Goal: Transaction & Acquisition: Purchase product/service

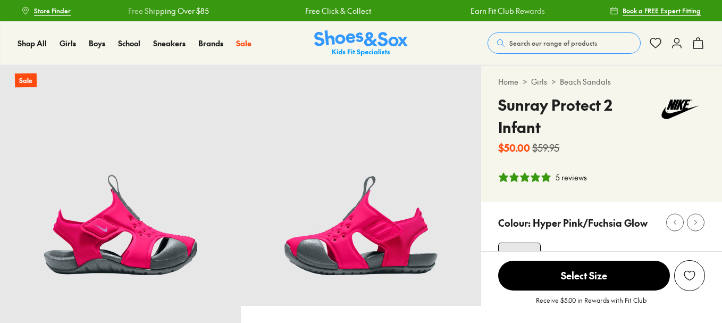
select select "*"
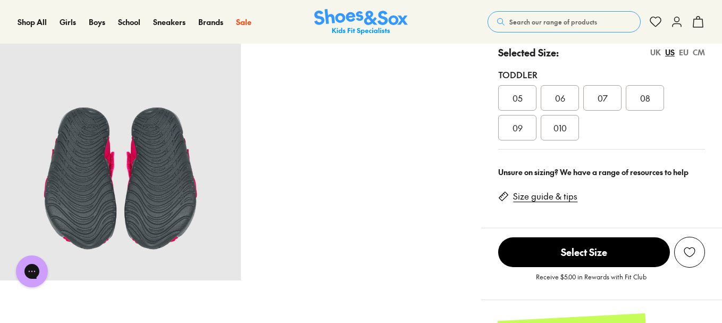
click at [571, 21] on span "Search our range of products" at bounding box center [553, 22] width 88 height 10
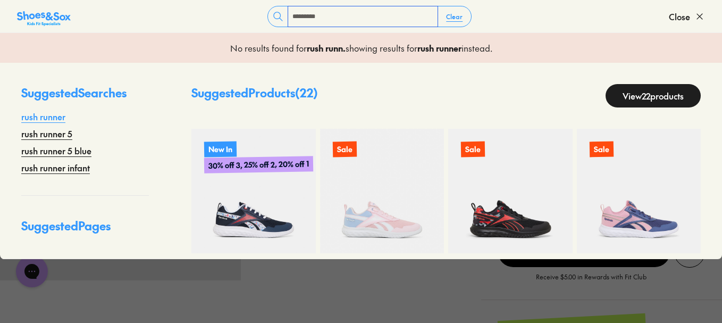
type input "*********"
click at [60, 117] on link "rush runner" at bounding box center [43, 116] width 44 height 13
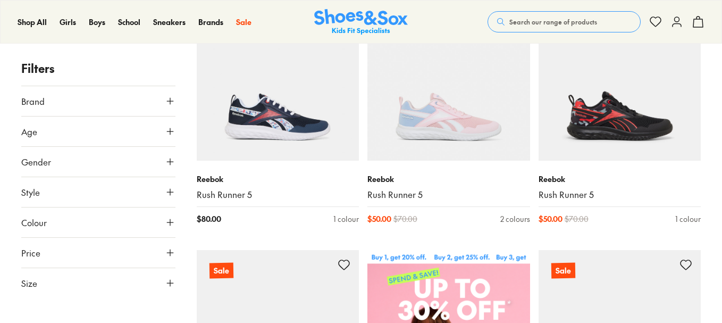
click at [77, 286] on button "Size" at bounding box center [98, 283] width 154 height 30
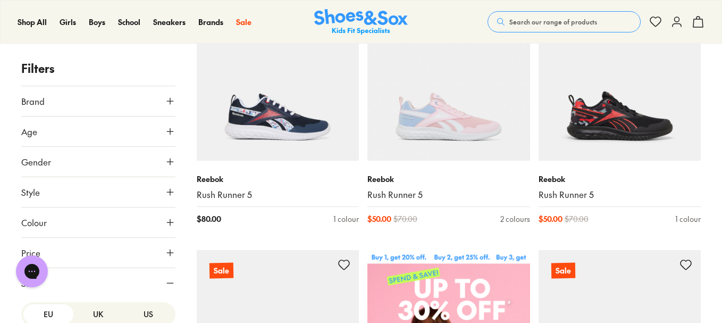
scroll to position [160, 0]
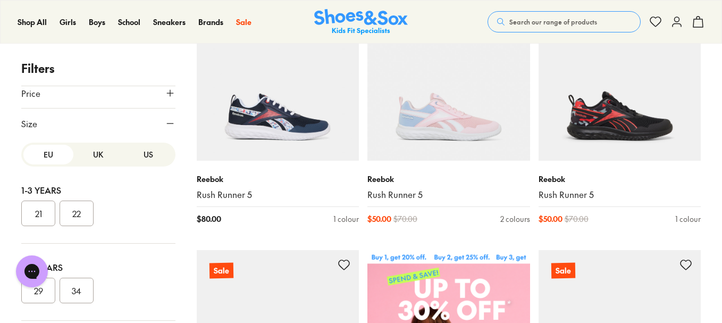
click at [144, 149] on button "US" at bounding box center [148, 155] width 50 height 20
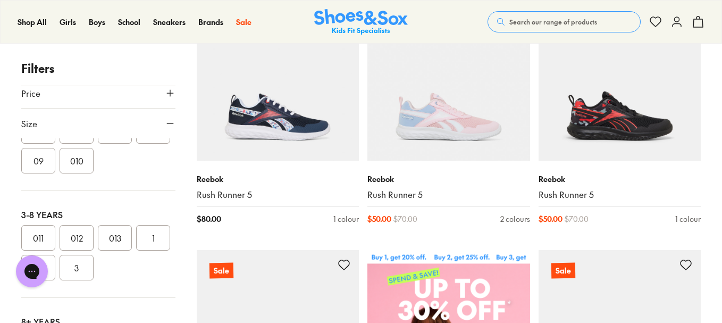
scroll to position [106, 0]
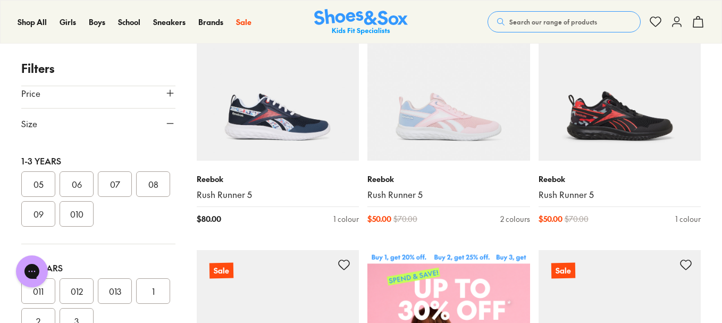
click at [136, 197] on button "08" at bounding box center [153, 184] width 34 height 26
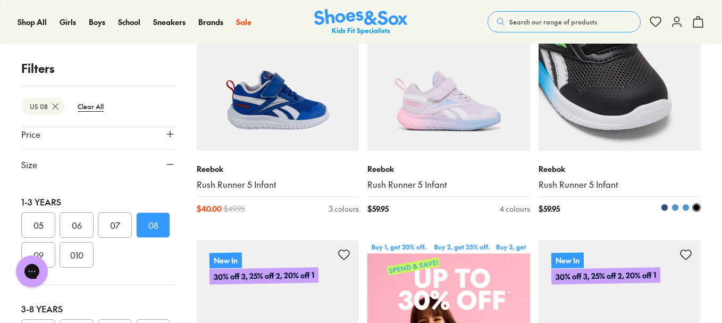
scroll to position [176, 0]
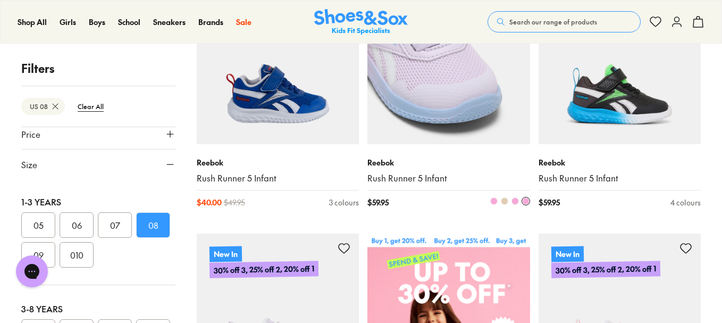
click at [499, 121] on img at bounding box center [448, 62] width 163 height 163
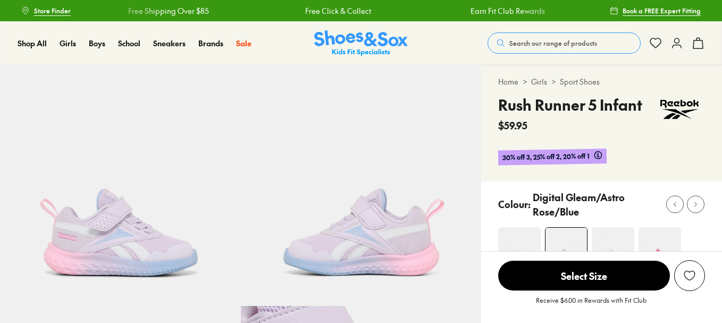
select select "*"
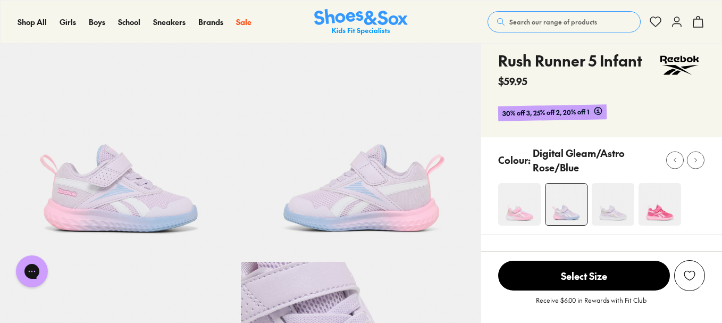
scroll to position [106, 0]
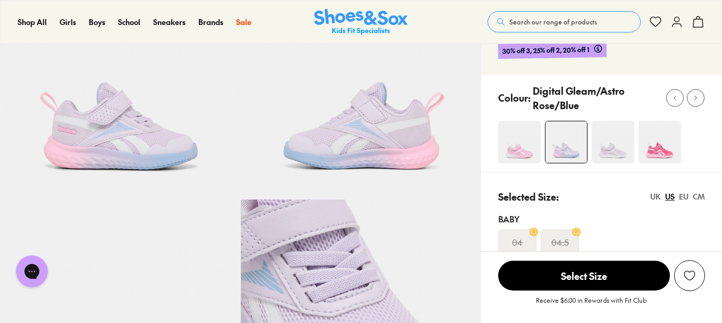
click at [626, 150] on img at bounding box center [613, 142] width 43 height 43
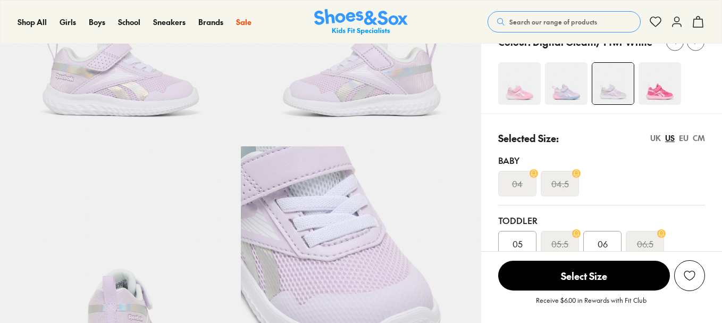
select select "*"
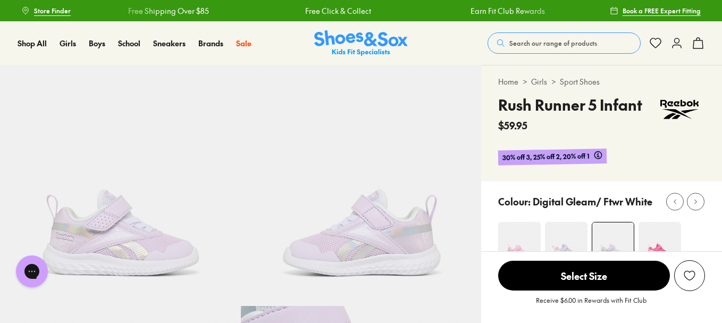
click at [513, 43] on span "Search our range of products" at bounding box center [553, 43] width 88 height 10
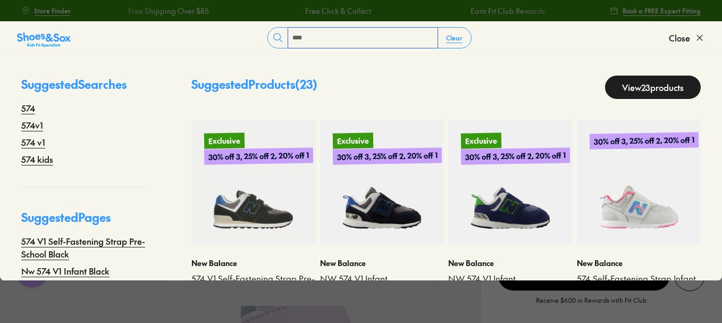
type input "***"
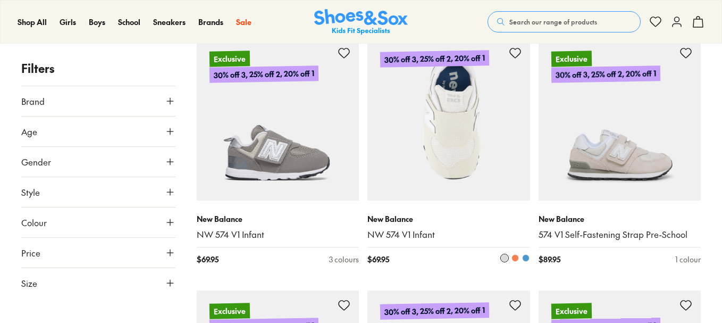
scroll to position [583, 0]
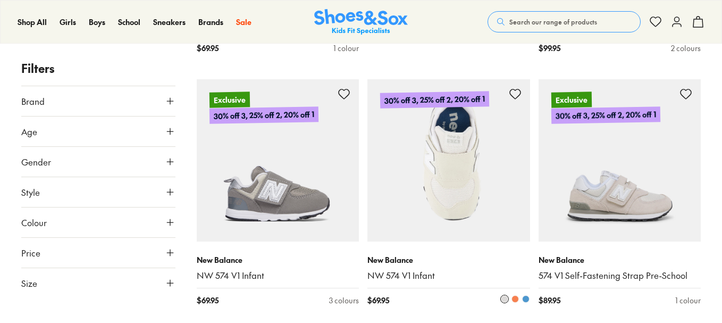
click at [447, 170] on img at bounding box center [448, 160] width 163 height 163
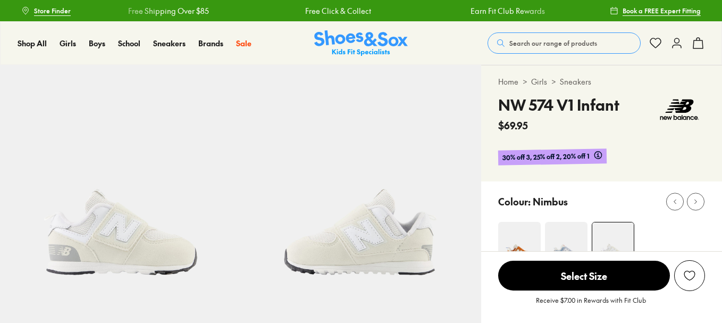
drag, startPoint x: 563, startPoint y: 122, endPoint x: 474, endPoint y: 154, distance: 94.9
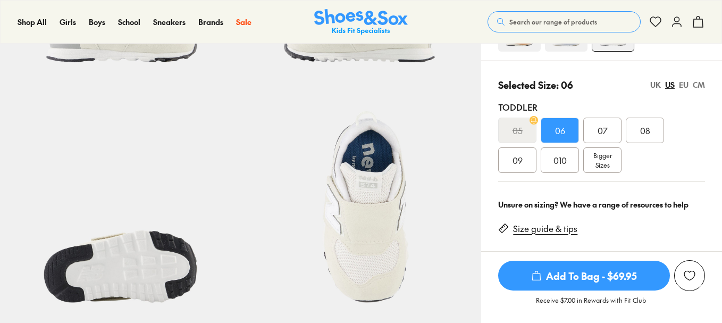
scroll to position [266, 0]
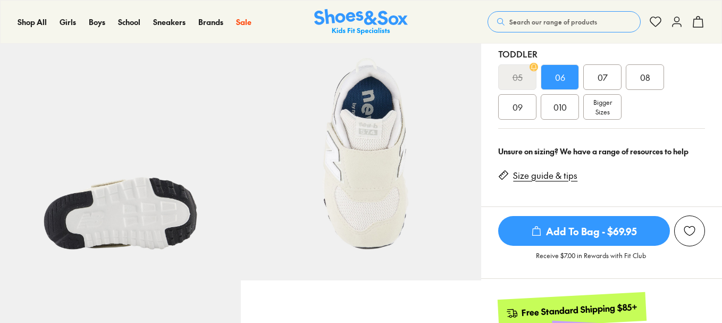
click at [577, 228] on span "Add To Bag - $69.95" at bounding box center [584, 231] width 172 height 30
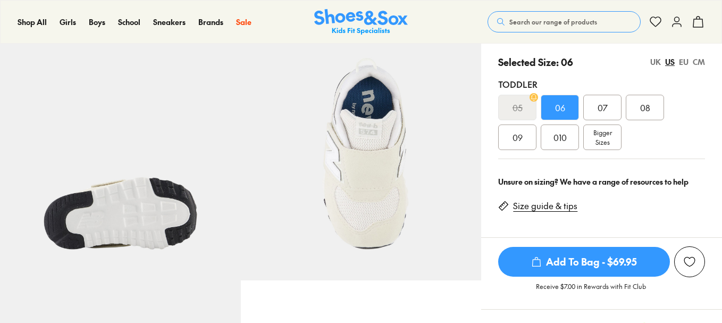
select select "*"
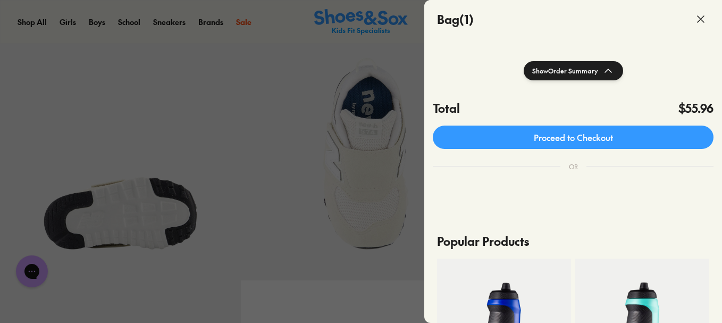
scroll to position [213, 0]
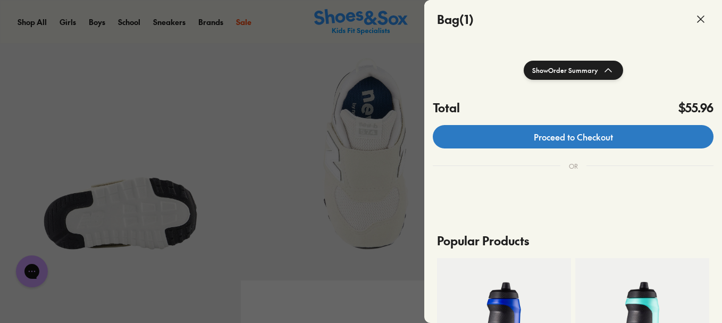
click at [600, 142] on link "Proceed to Checkout" at bounding box center [573, 136] width 281 height 23
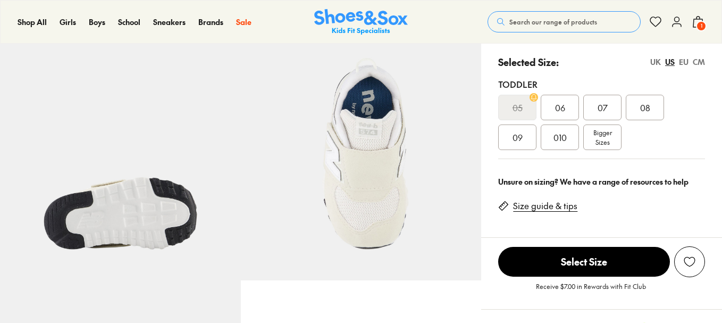
select select "*"
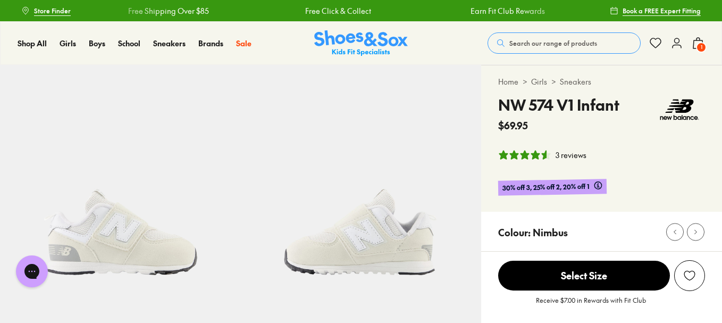
click at [345, 39] on img at bounding box center [361, 43] width 94 height 26
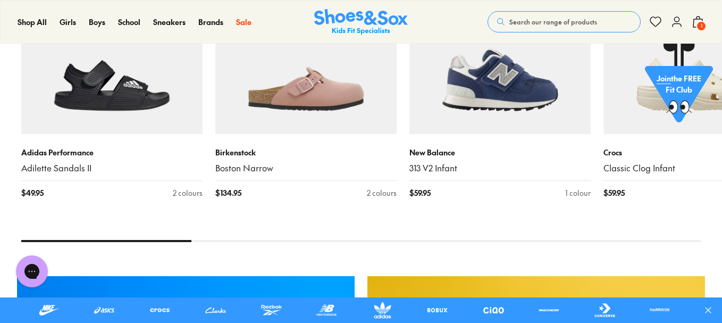
scroll to position [3573, 0]
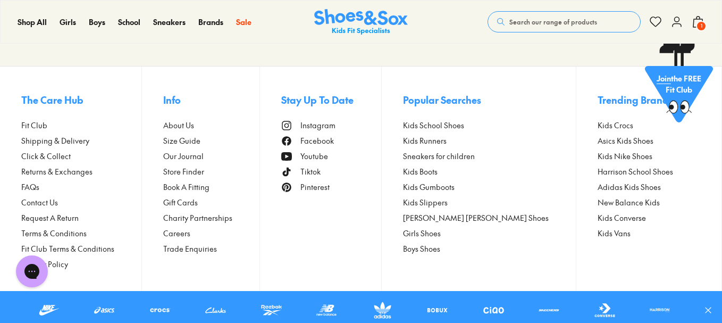
click at [55, 203] on span "Contact Us" at bounding box center [39, 202] width 37 height 11
